Goal: Find specific fact: Find specific fact

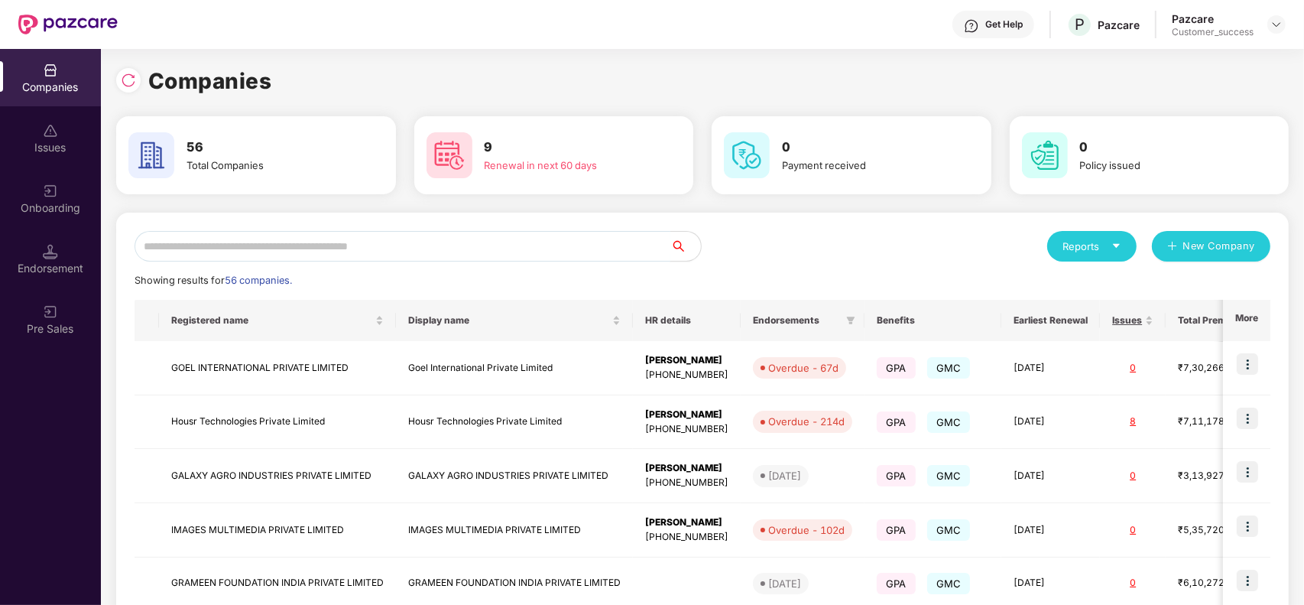
click at [247, 249] on input "text" at bounding box center [403, 246] width 536 height 31
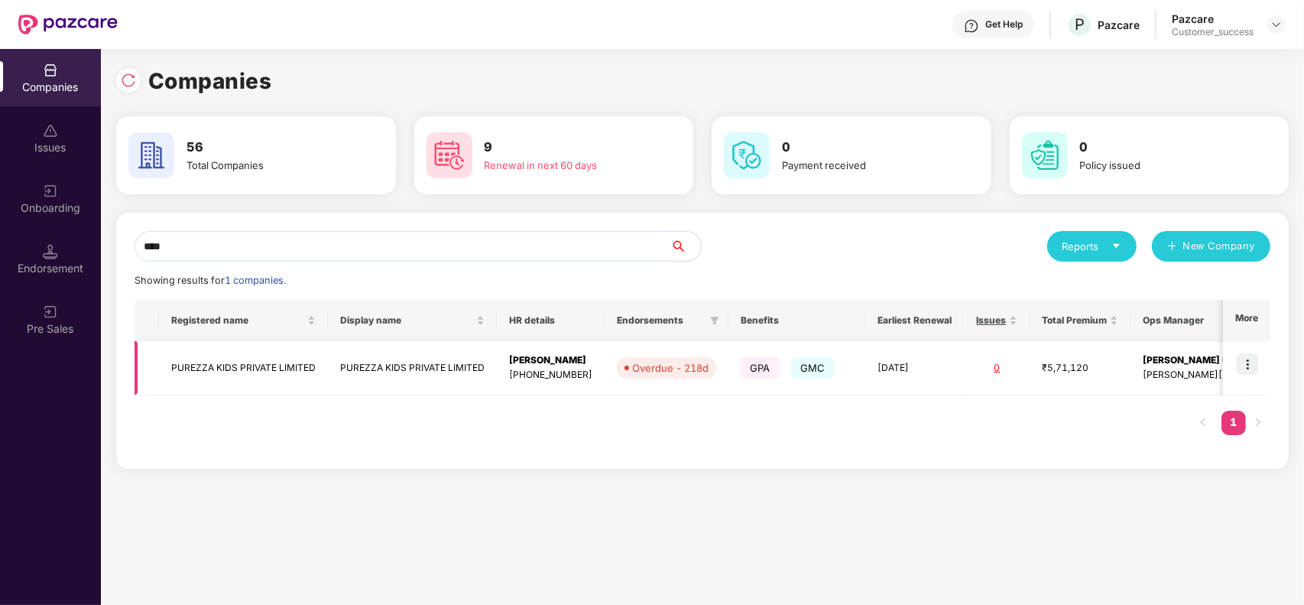
type input "****"
click at [246, 367] on td "PUREZZA KIDS PRIVATE LIMITED" at bounding box center [243, 368] width 169 height 54
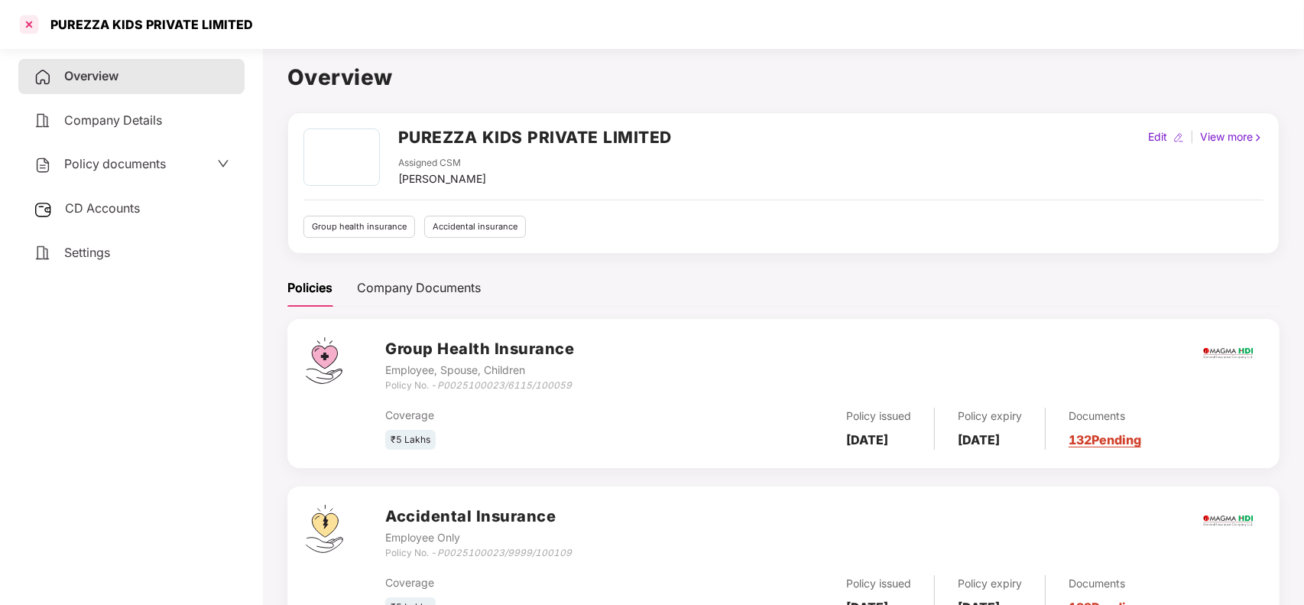
click at [28, 31] on div at bounding box center [29, 24] width 24 height 24
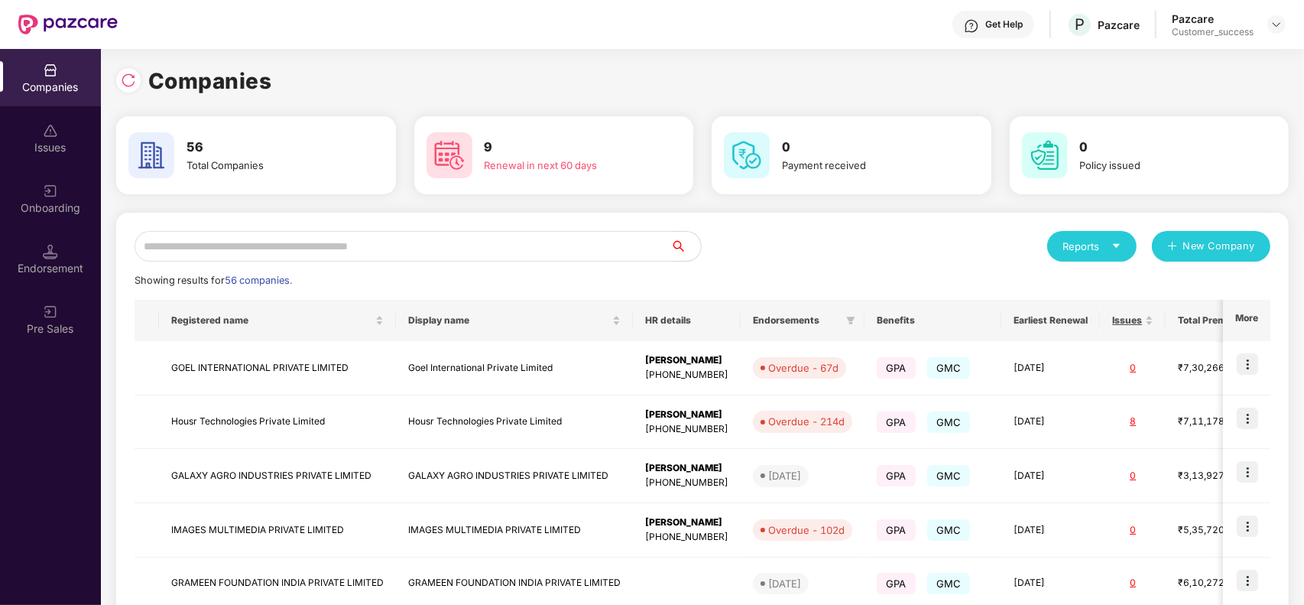
click at [371, 237] on input "text" at bounding box center [403, 246] width 536 height 31
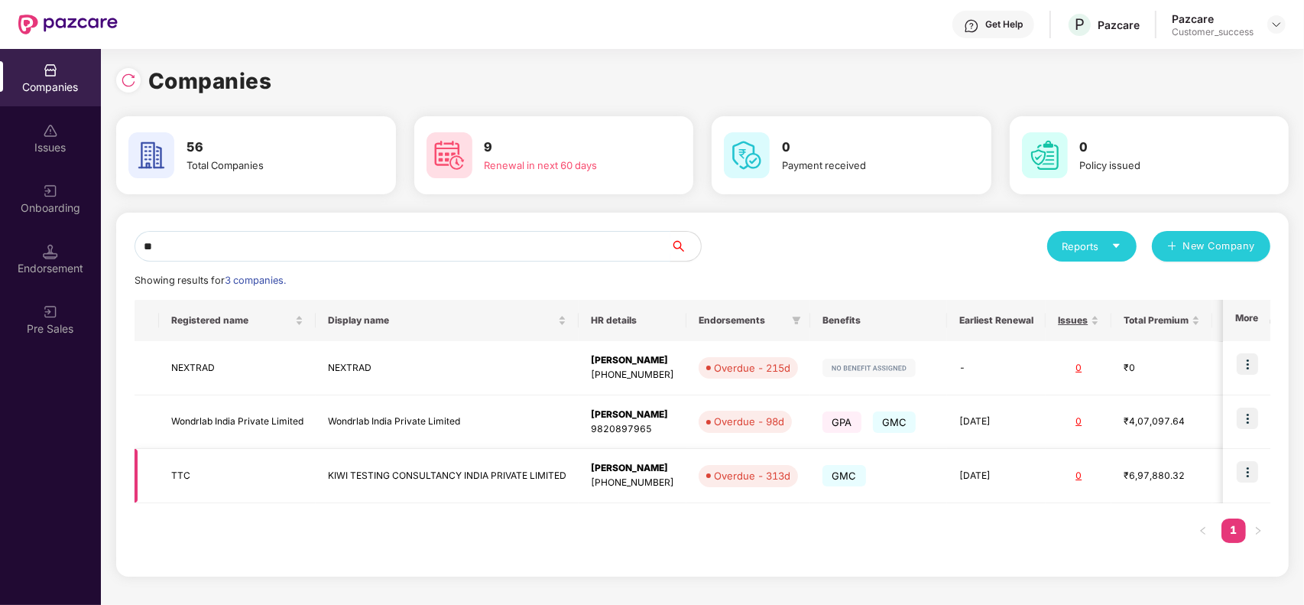
type input "**"
click at [386, 475] on td "KIWI TESTING CONSULTANCY INDIA PRIVATE LIMITED" at bounding box center [447, 476] width 263 height 54
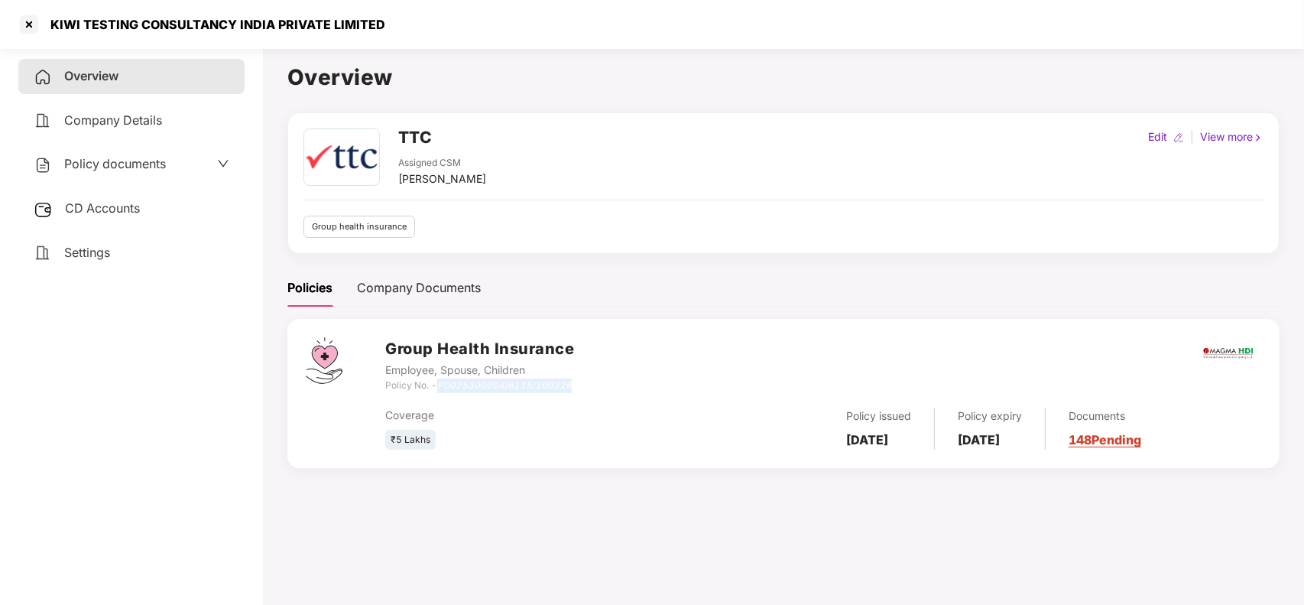
drag, startPoint x: 439, startPoint y: 388, endPoint x: 578, endPoint y: 388, distance: 138.3
click at [578, 388] on div "Group Health Insurance Employee, Spouse, Children Policy No. - P0025300004/6115…" at bounding box center [823, 364] width 876 height 55
copy icon "P0025300004/6115/100226"
click at [31, 19] on div at bounding box center [29, 24] width 24 height 24
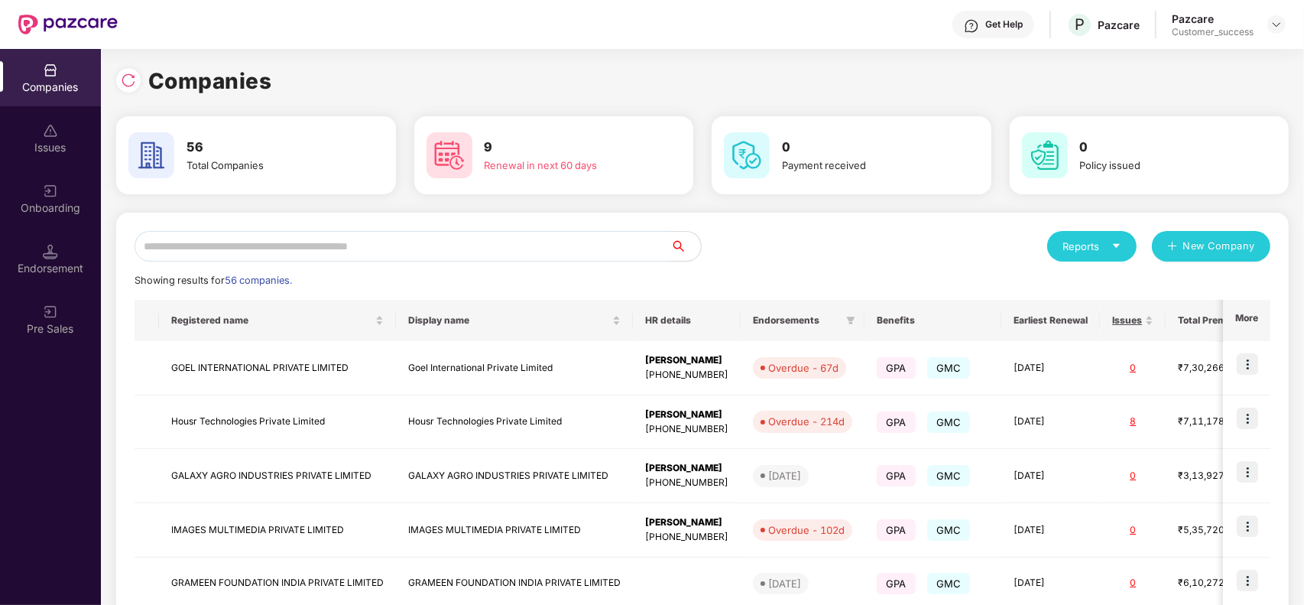
click at [304, 238] on input "text" at bounding box center [403, 246] width 536 height 31
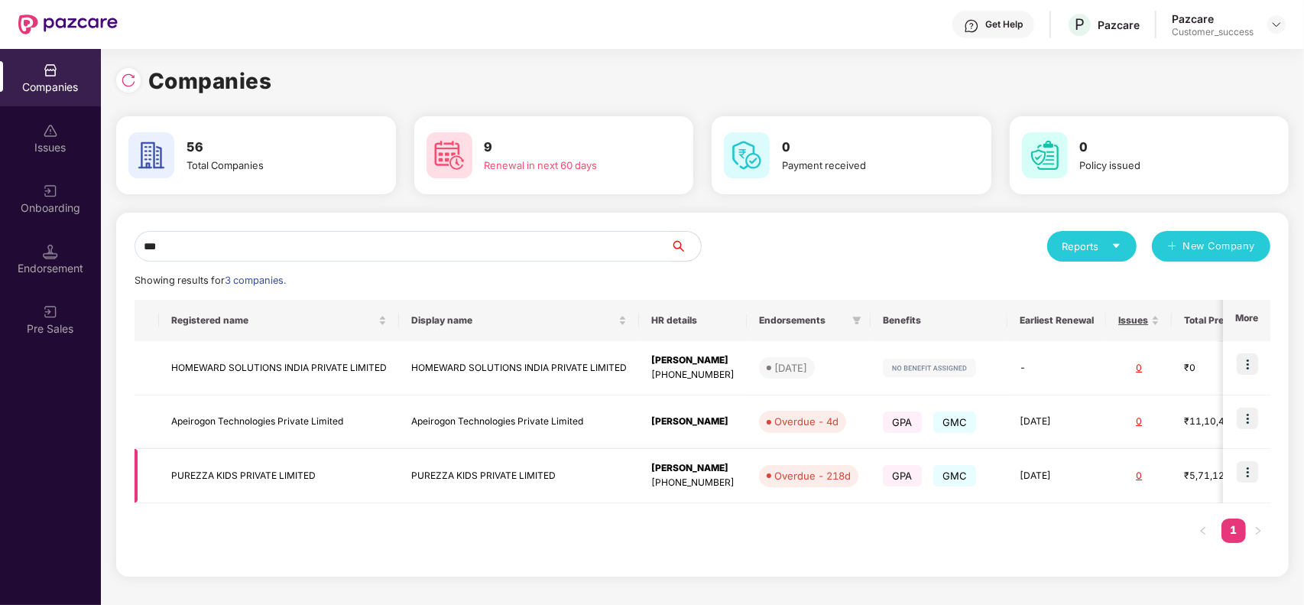
type input "***"
click at [274, 491] on td "PUREZZA KIDS PRIVATE LIMITED" at bounding box center [279, 476] width 240 height 54
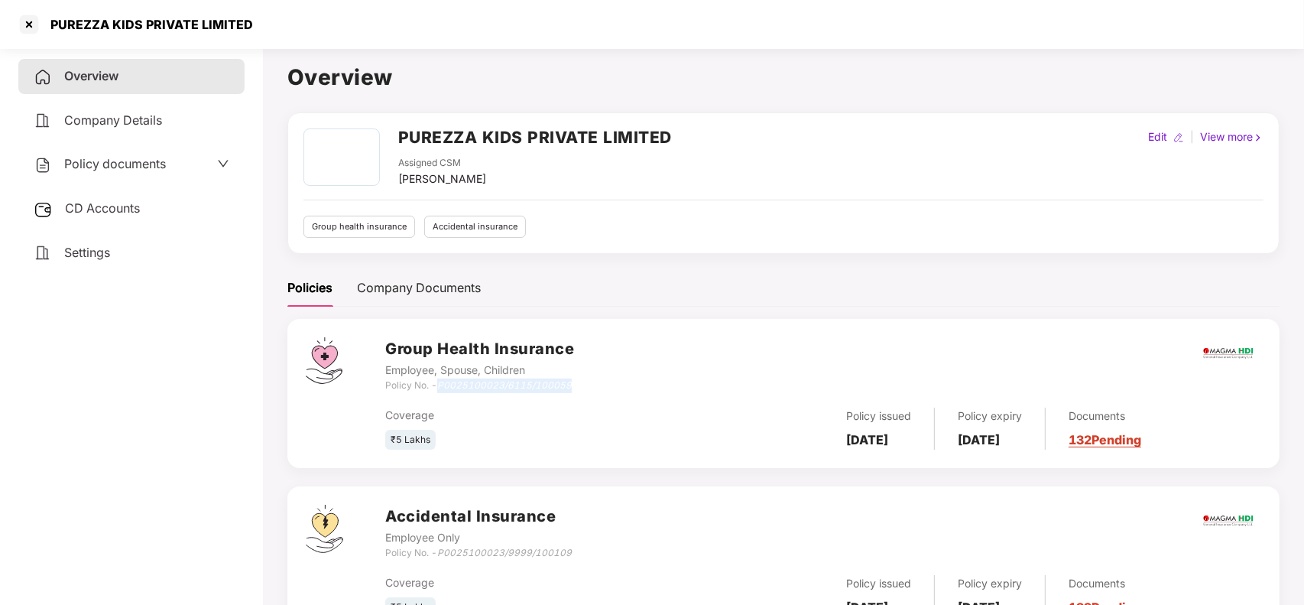
drag, startPoint x: 439, startPoint y: 387, endPoint x: 583, endPoint y: 383, distance: 143.8
click at [583, 383] on div "Group Health Insurance Employee, Spouse, Children Policy No. - P0025100023/6115…" at bounding box center [823, 364] width 876 height 55
copy icon "P0025100023/6115/100059"
click at [23, 24] on div at bounding box center [29, 24] width 24 height 24
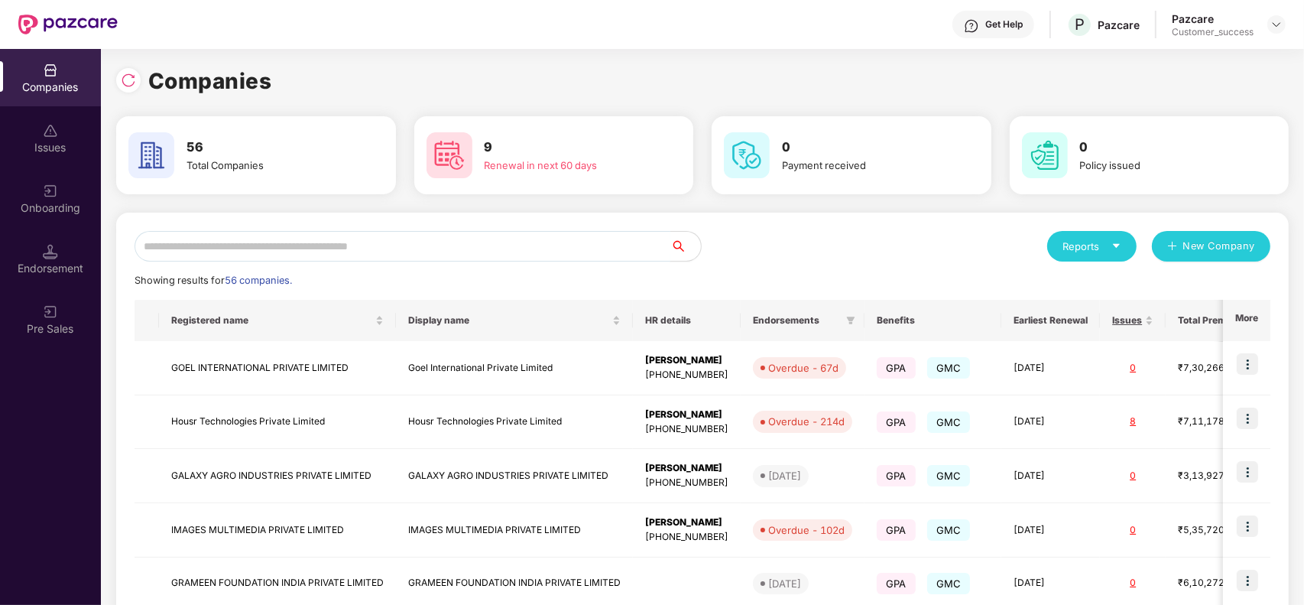
click at [287, 243] on input "text" at bounding box center [403, 246] width 536 height 31
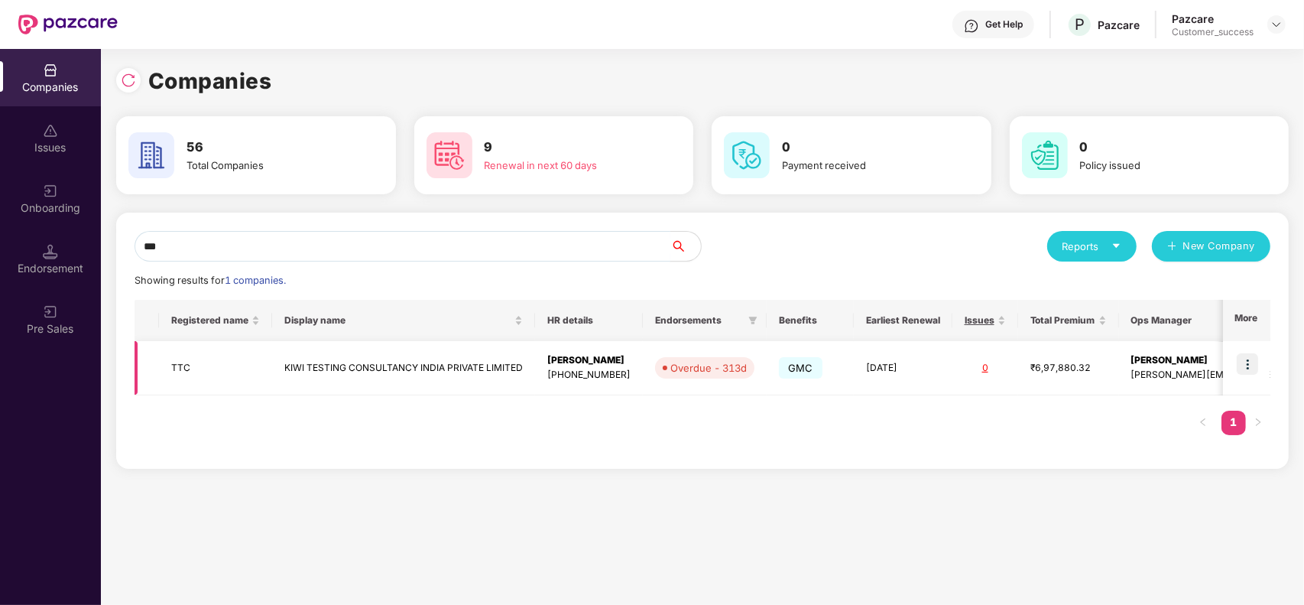
type input "***"
click at [311, 355] on td "KIWI TESTING CONSULTANCY INDIA PRIVATE LIMITED" at bounding box center [403, 368] width 263 height 54
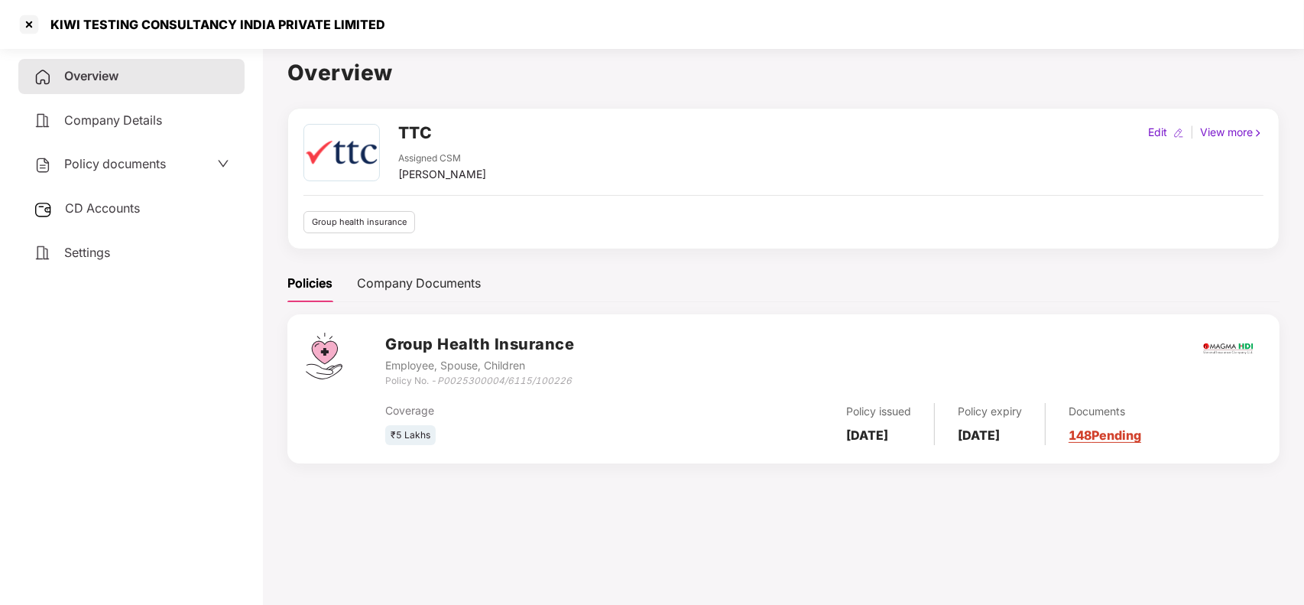
scroll to position [4, 0]
